Goal: Task Accomplishment & Management: Manage account settings

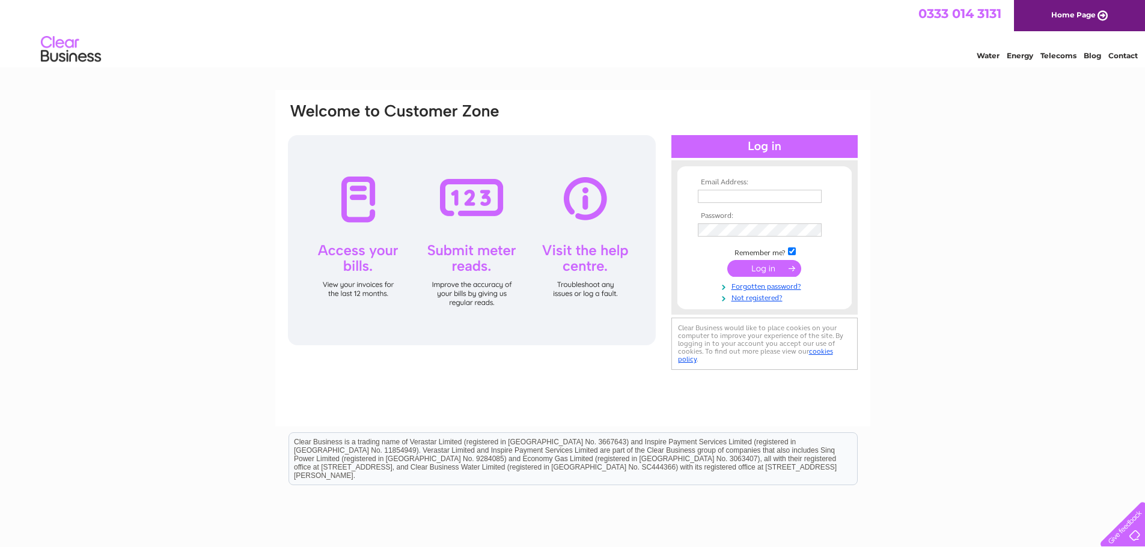
type input "[EMAIL_ADDRESS][DOMAIN_NAME]"
click at [764, 273] on input "submit" at bounding box center [764, 268] width 74 height 17
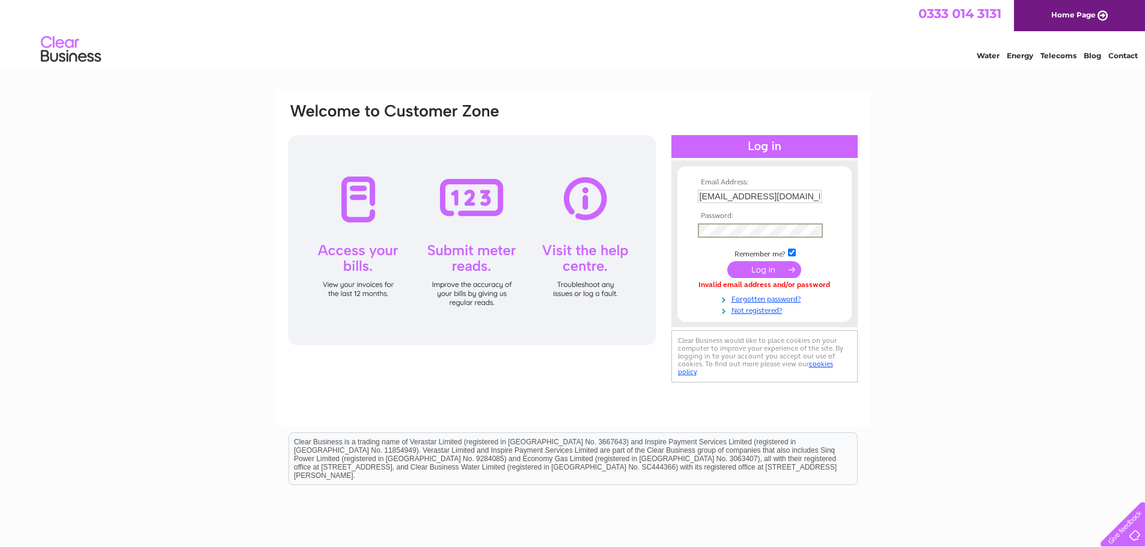
click at [611, 207] on div "Email Address: manager@orcadian.co.uk Password:" at bounding box center [573, 244] width 572 height 284
click at [727, 261] on input "submit" at bounding box center [764, 269] width 74 height 17
click at [735, 273] on input "submit" at bounding box center [764, 269] width 74 height 17
